Goal: Check status: Check status

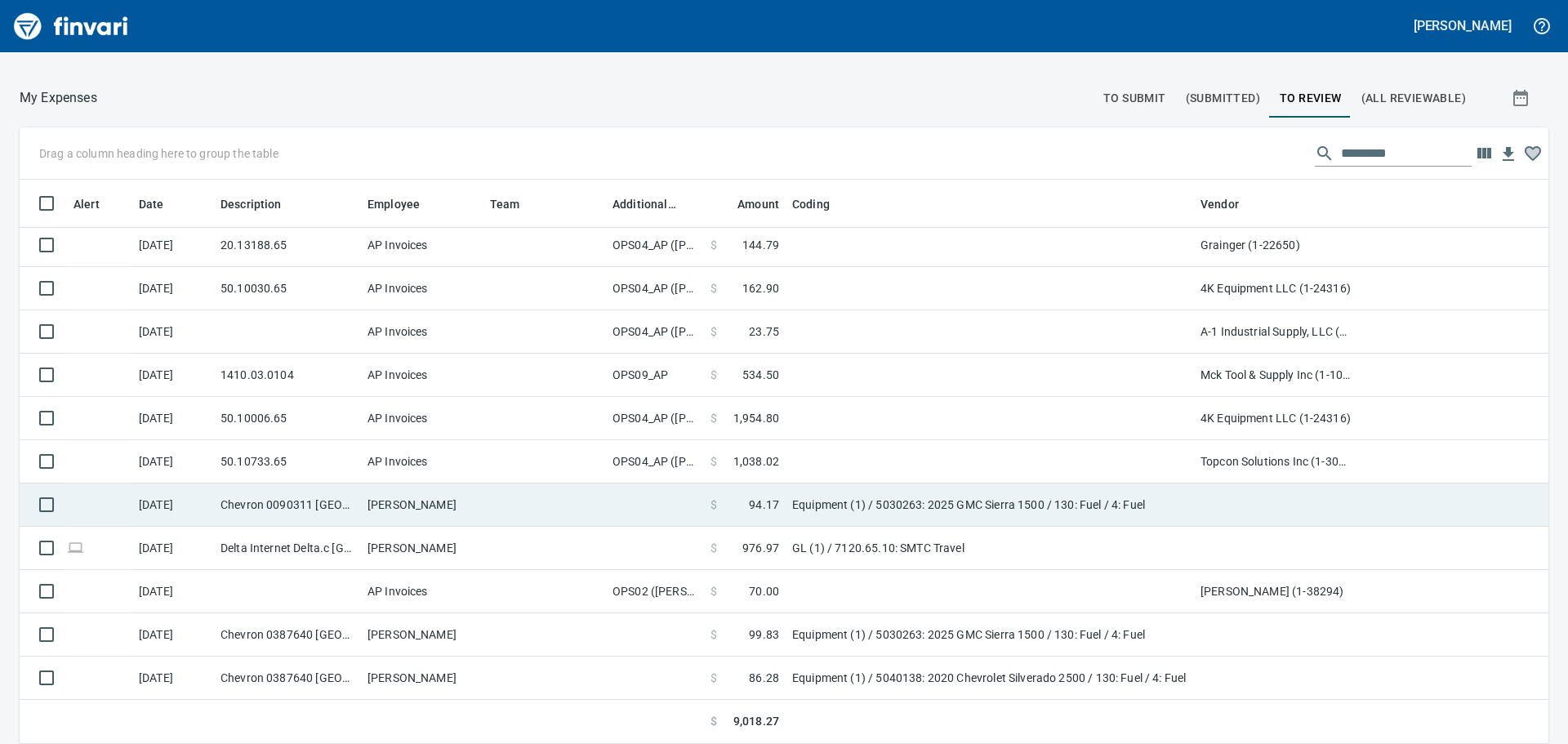
scroll to position [52, 0]
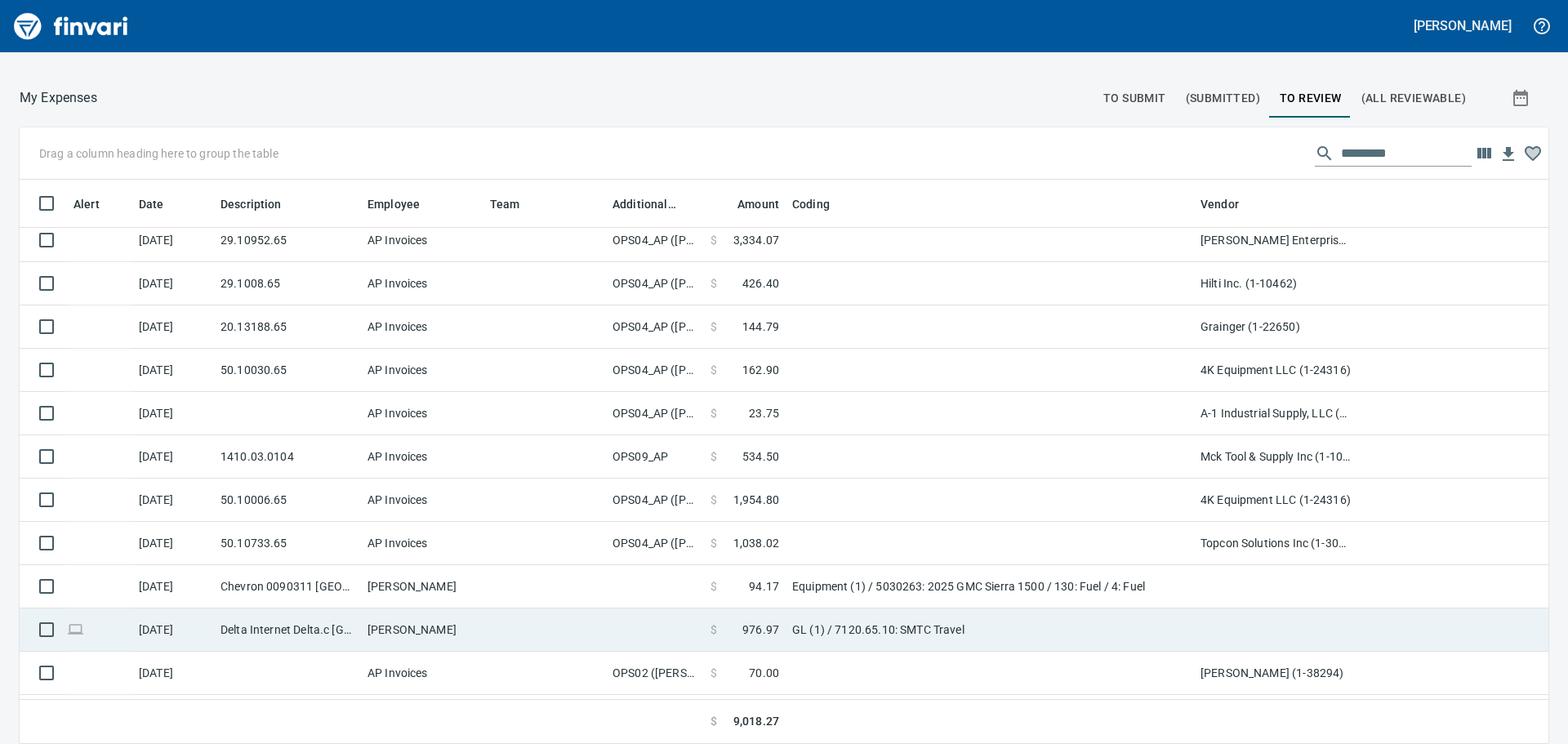
click at [510, 632] on td at bounding box center [544, 630] width 123 height 43
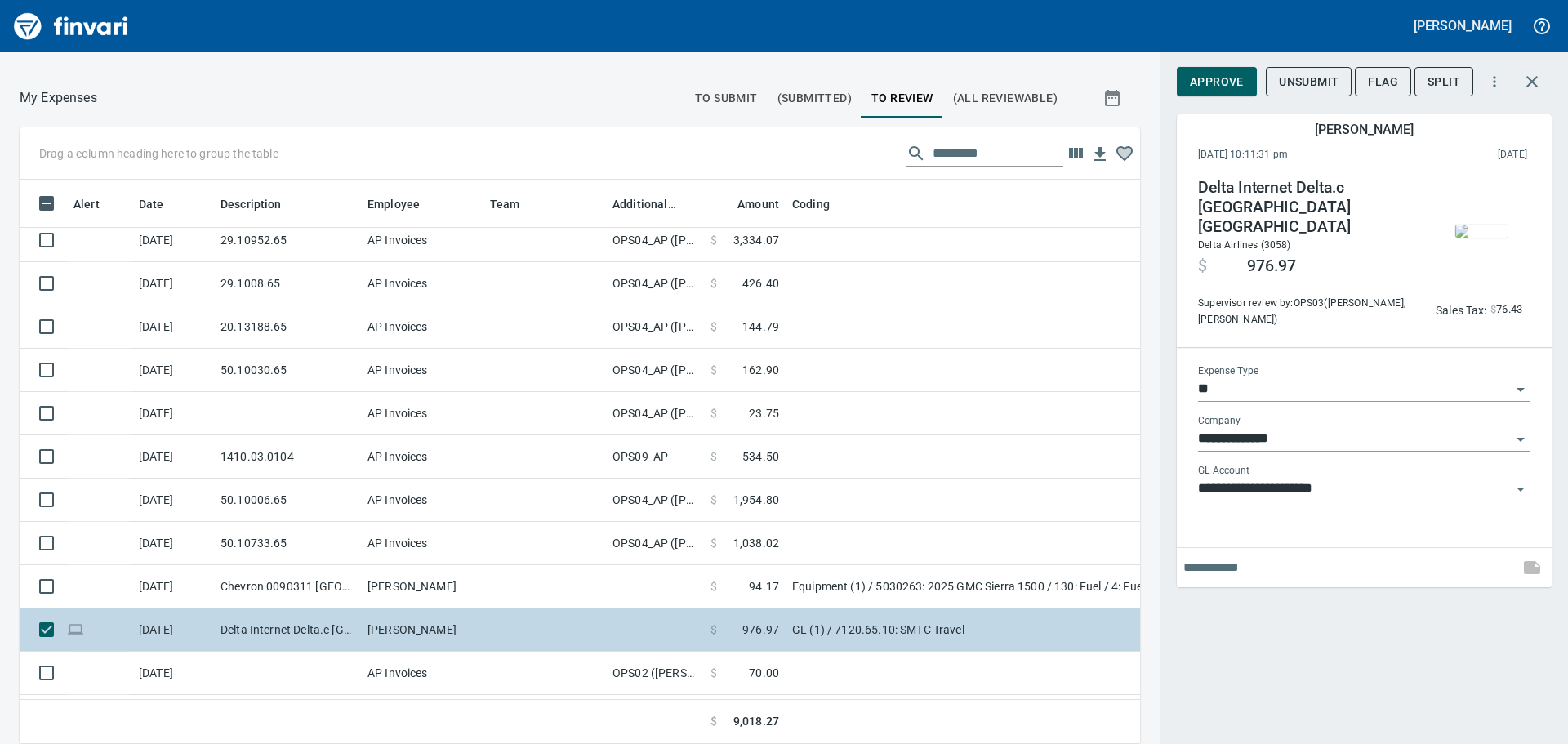
scroll to position [540, 1084]
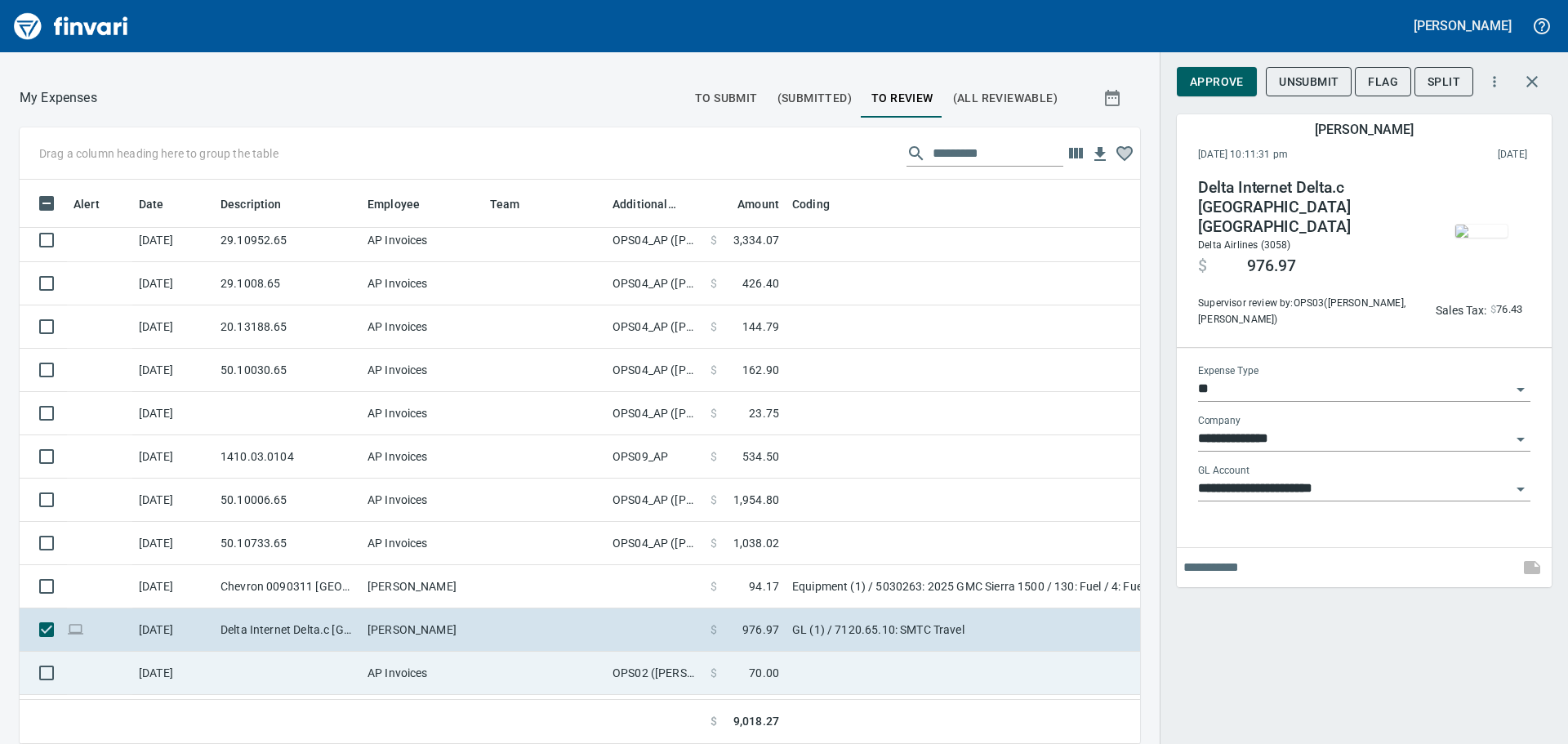
click at [505, 679] on td at bounding box center [544, 673] width 123 height 43
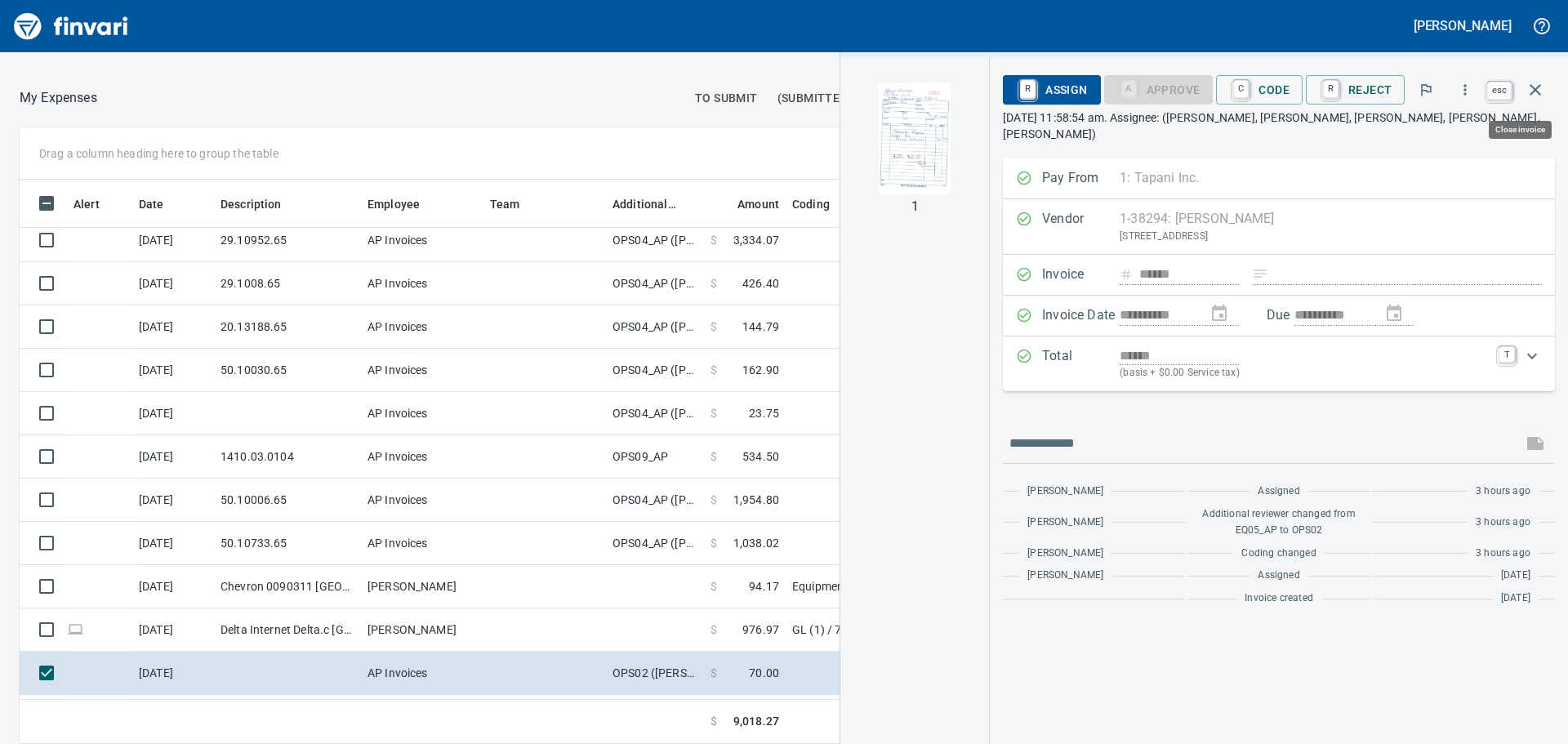
scroll to position [540, 1084]
click at [1538, 92] on icon "button" at bounding box center [1535, 90] width 11 height 11
